Goal: Information Seeking & Learning: Learn about a topic

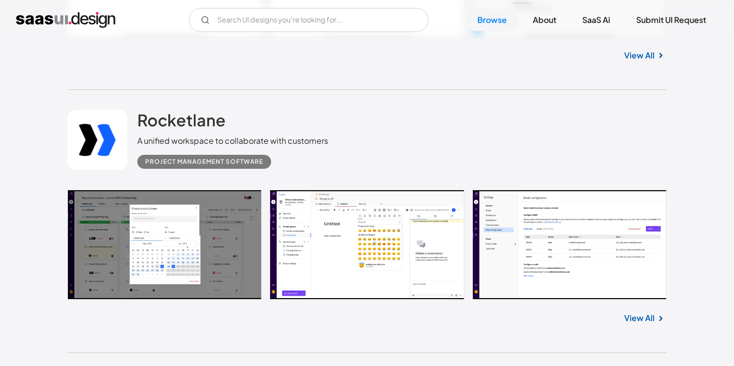
scroll to position [2551, 0]
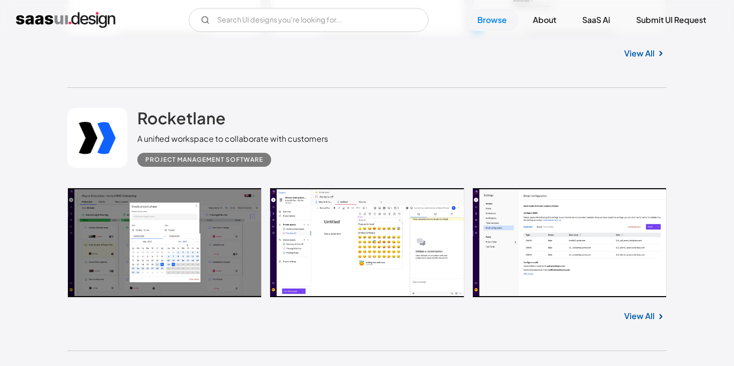
click at [219, 221] on link at bounding box center [366, 243] width 599 height 110
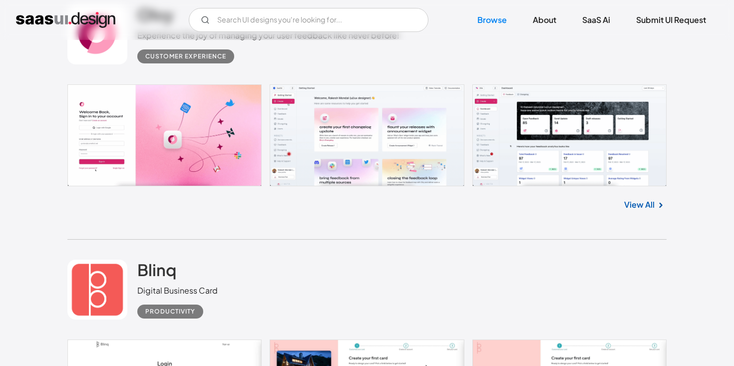
scroll to position [2921, 0]
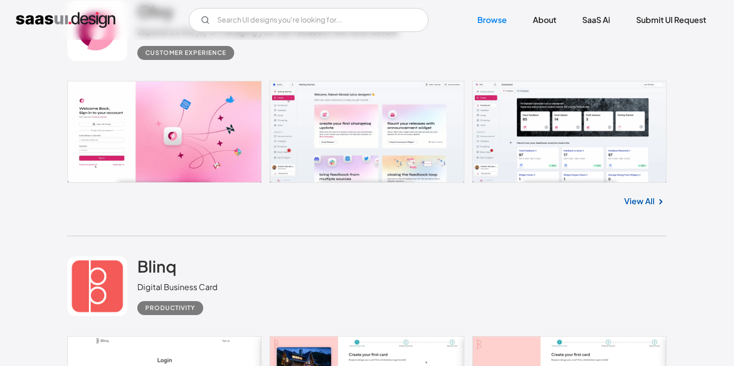
click at [331, 130] on link at bounding box center [366, 132] width 599 height 102
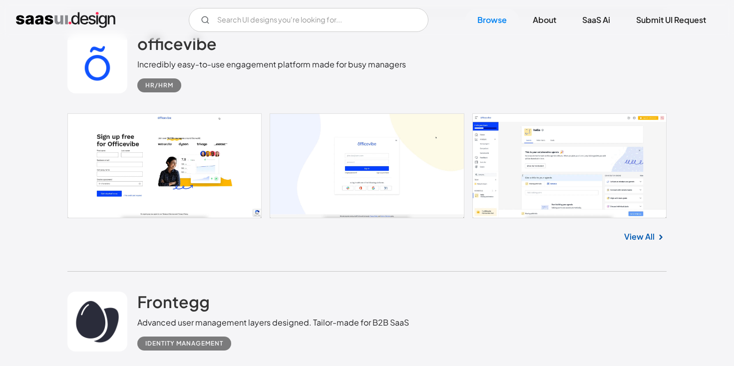
scroll to position [12189, 0]
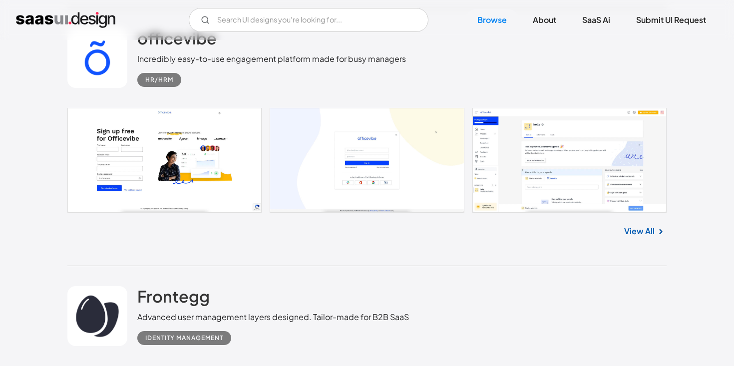
click at [631, 176] on link at bounding box center [366, 160] width 599 height 105
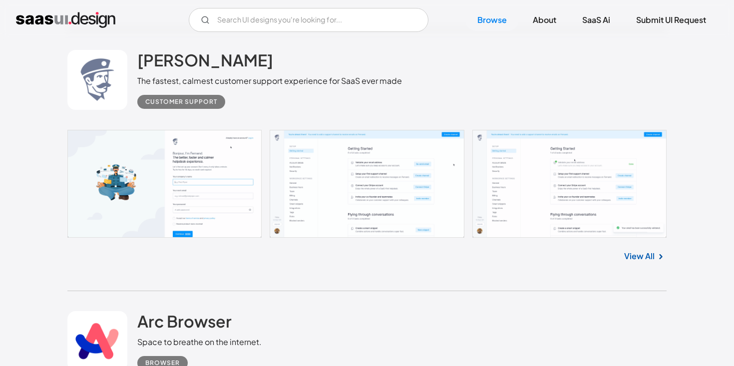
scroll to position [12954, 0]
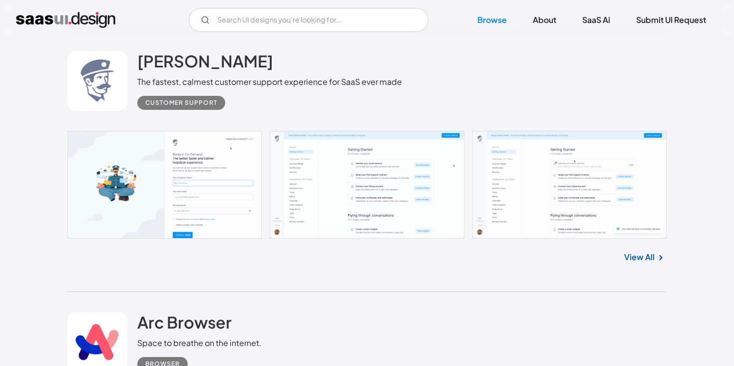
click at [374, 185] on link at bounding box center [366, 185] width 599 height 108
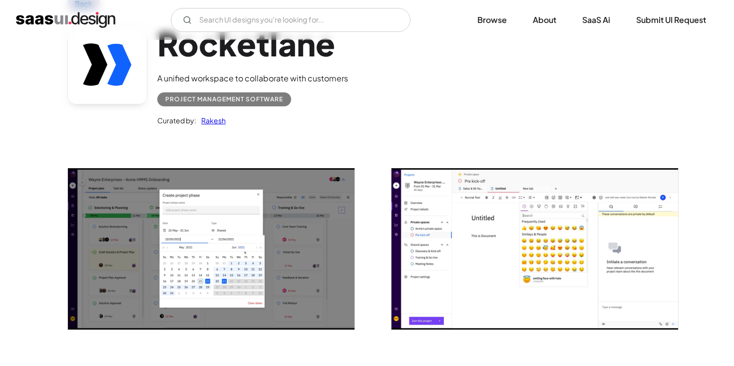
scroll to position [66, 0]
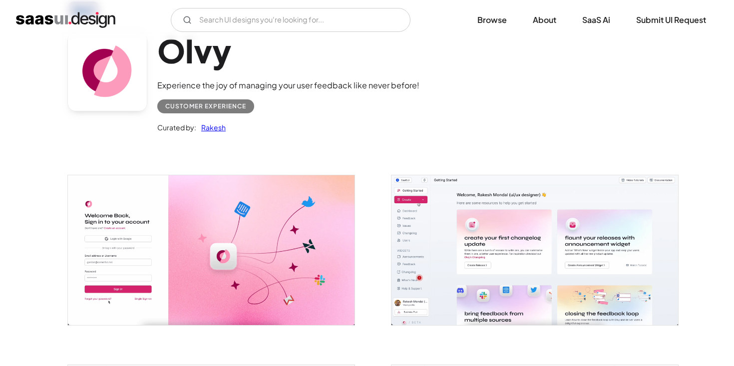
scroll to position [137, 0]
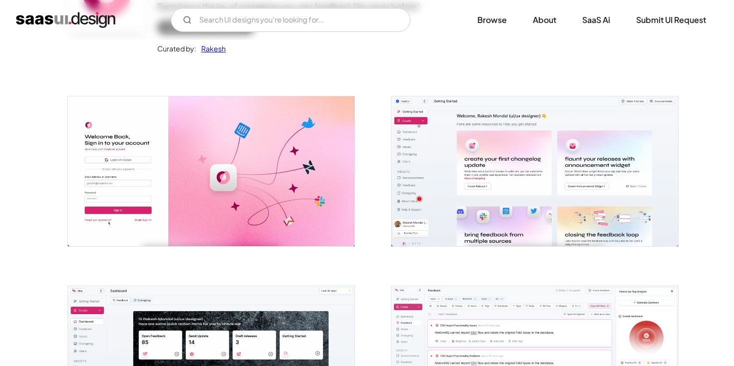
click at [453, 176] on img "open lightbox" at bounding box center [534, 170] width 287 height 149
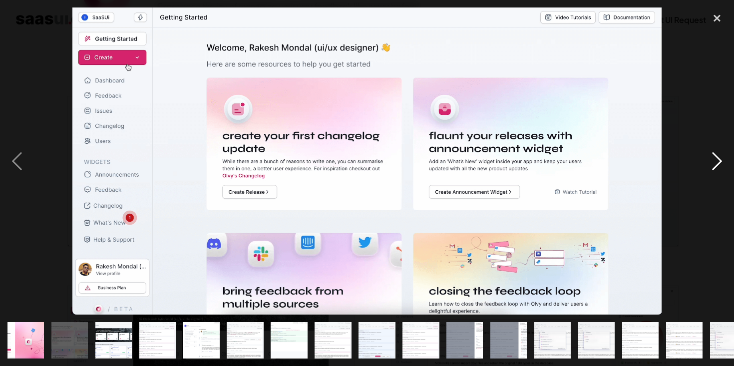
click at [724, 169] on div "next image" at bounding box center [717, 161] width 34 height 308
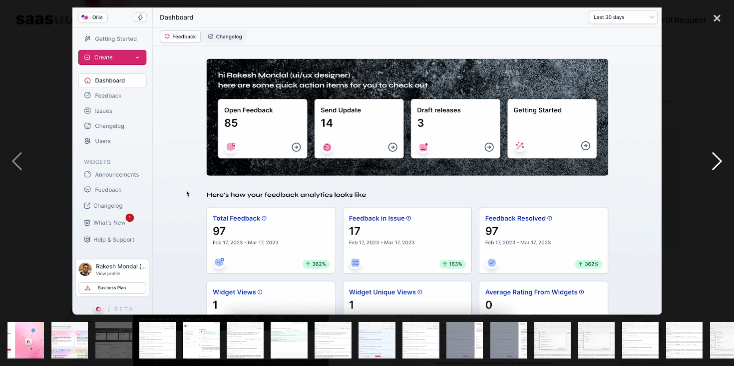
click at [724, 169] on div "next image" at bounding box center [717, 161] width 34 height 308
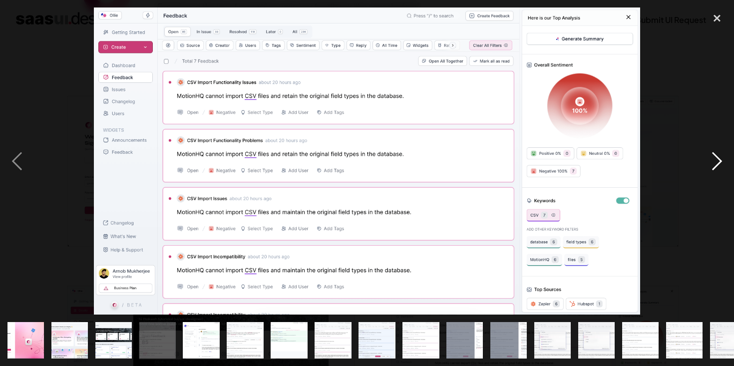
click at [714, 94] on div "next image" at bounding box center [717, 161] width 34 height 308
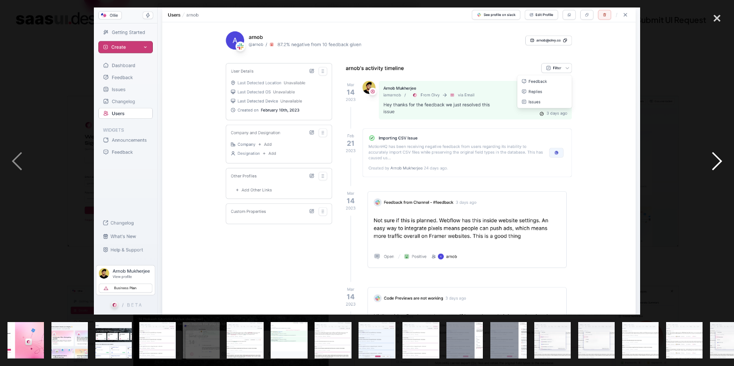
click at [714, 94] on div "next image" at bounding box center [717, 161] width 34 height 308
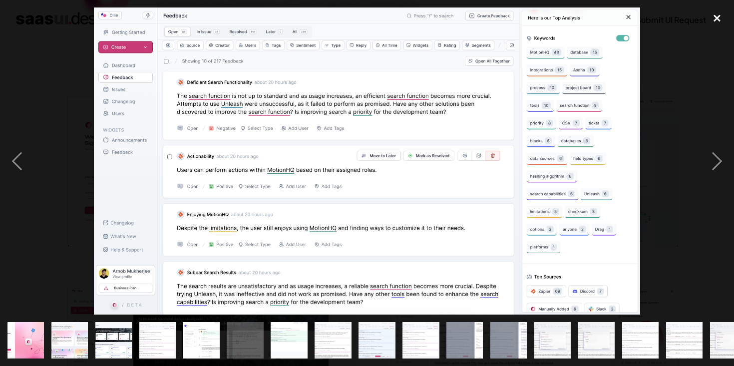
click at [718, 21] on div "close lightbox" at bounding box center [717, 18] width 34 height 22
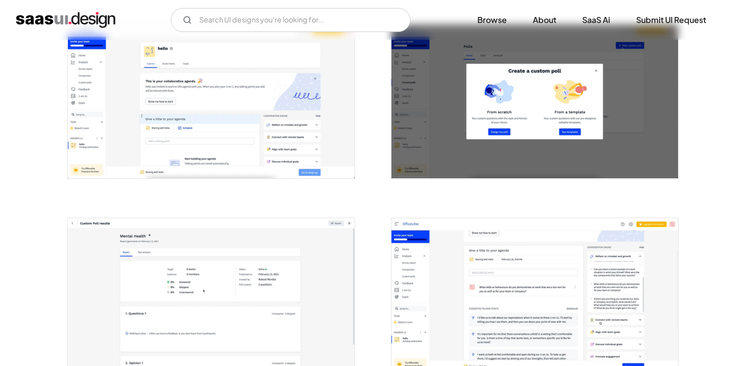
scroll to position [404, 0]
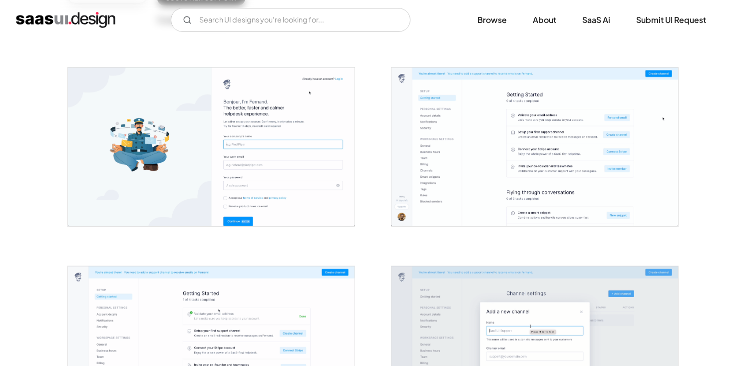
scroll to position [190, 0]
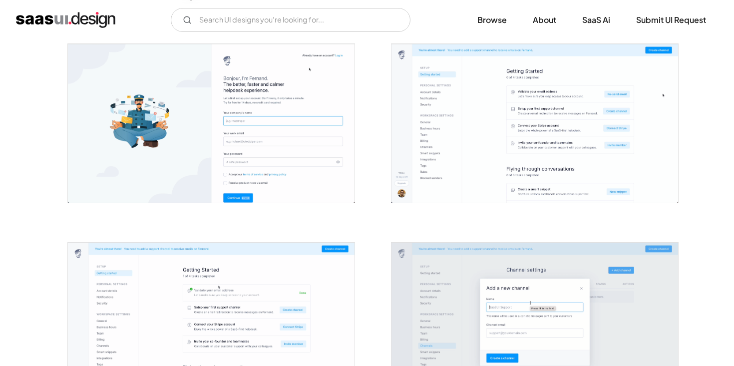
click at [473, 153] on img "open lightbox" at bounding box center [534, 123] width 287 height 159
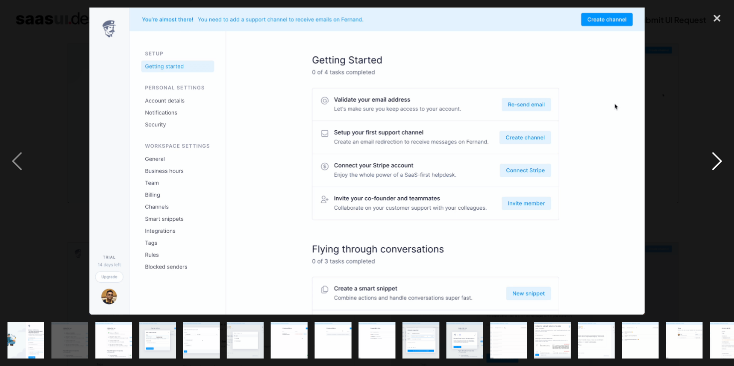
click at [712, 163] on div "next image" at bounding box center [717, 161] width 34 height 308
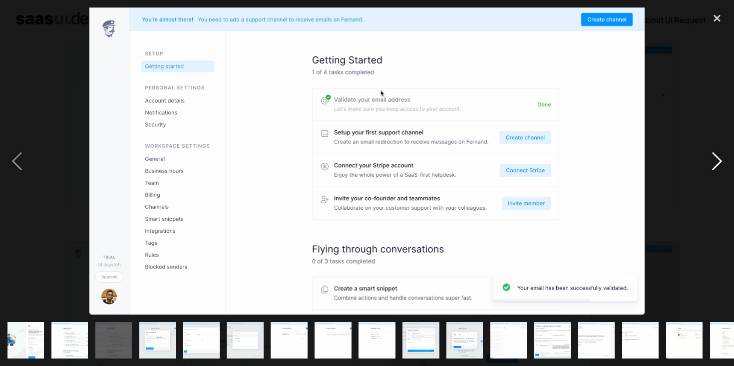
click at [712, 163] on div "next image" at bounding box center [717, 161] width 34 height 308
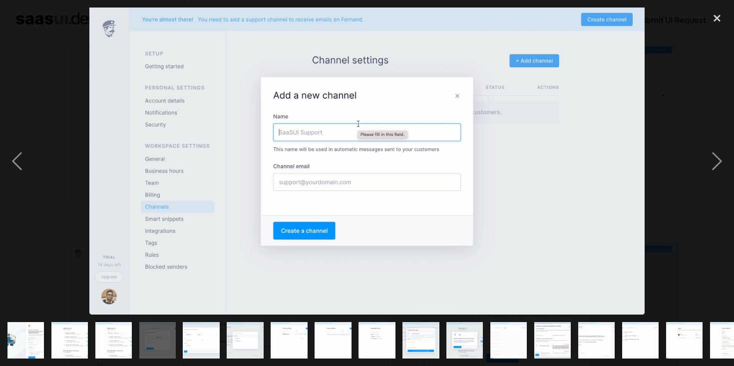
click at [697, 69] on div at bounding box center [367, 161] width 734 height 308
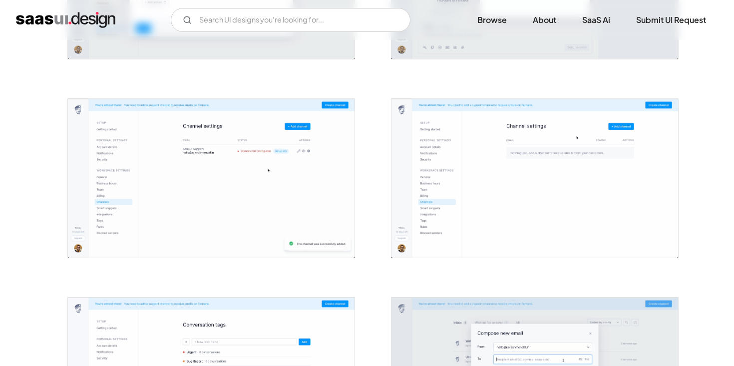
scroll to position [731, 0]
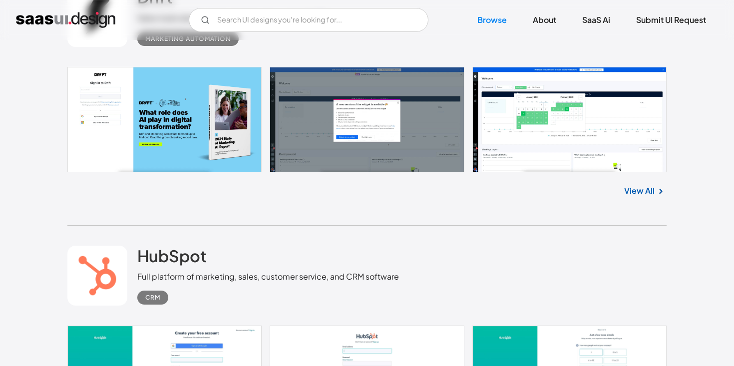
scroll to position [14085, 0]
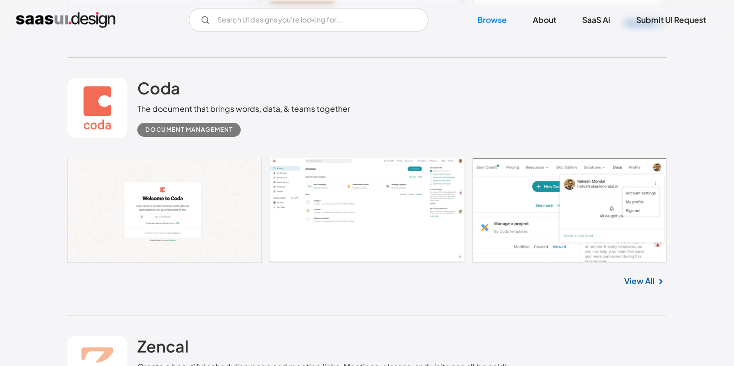
scroll to position [16870, 0]
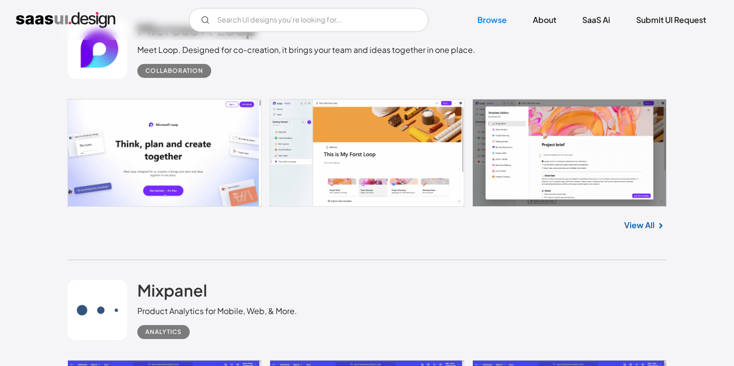
scroll to position [564, 0]
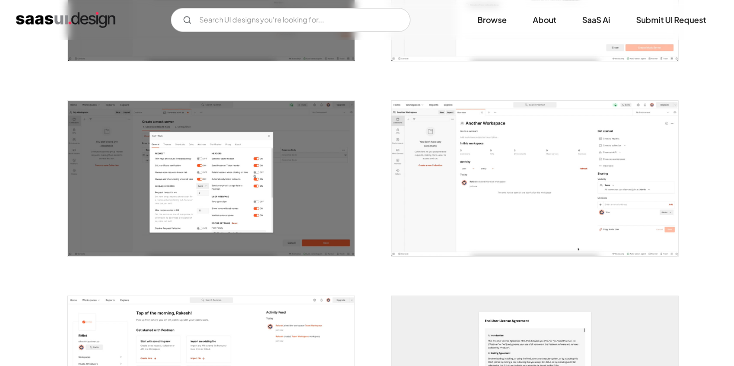
scroll to position [1507, 0]
